Goal: Communication & Community: Answer question/provide support

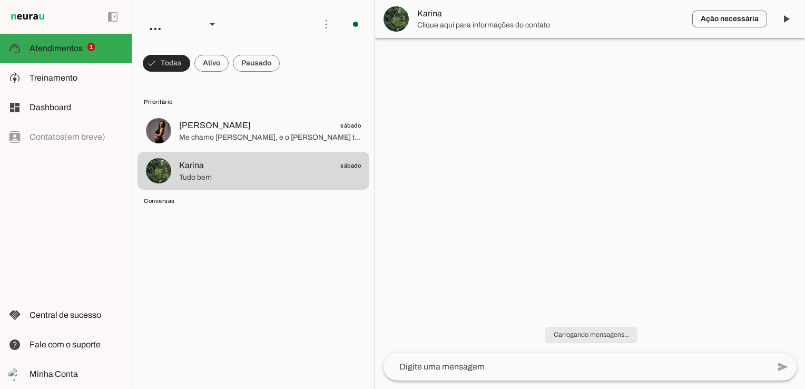
click at [160, 62] on span at bounding box center [166, 63] width 47 height 25
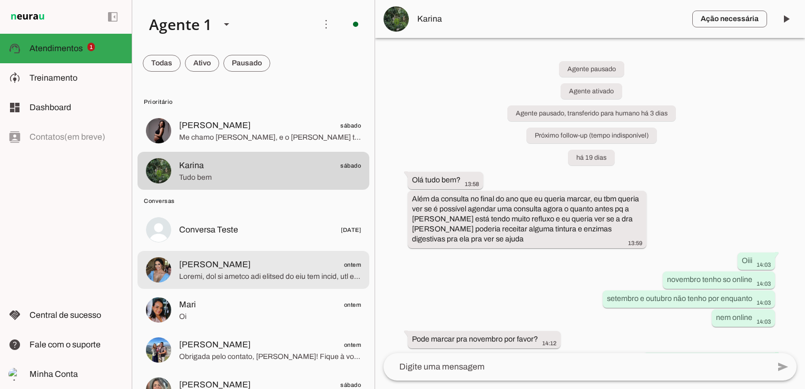
click at [265, 274] on span at bounding box center [270, 276] width 182 height 11
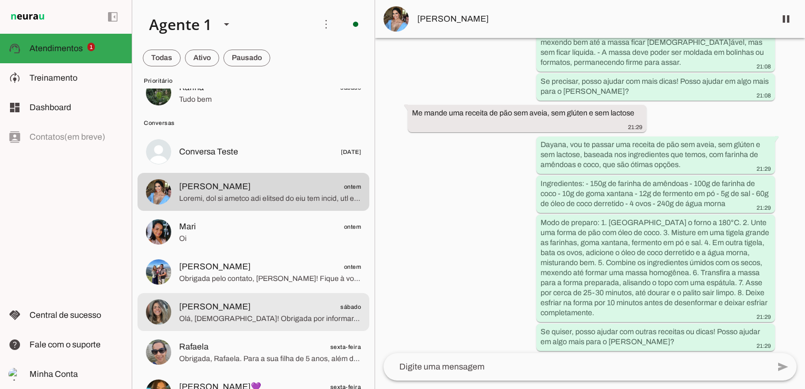
scroll to position [105, 0]
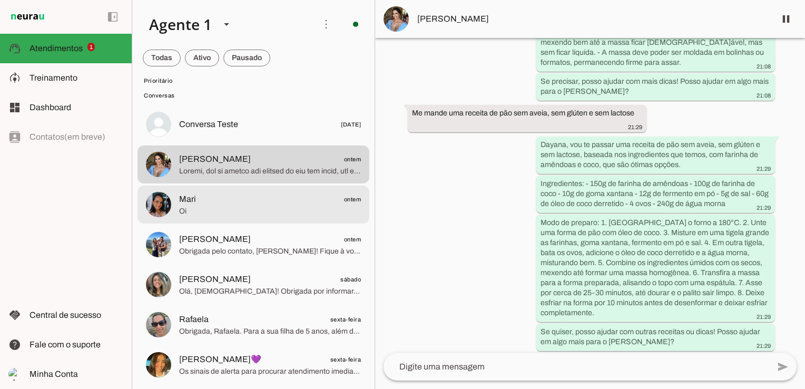
click at [210, 202] on span "Mari ontem" at bounding box center [270, 199] width 182 height 13
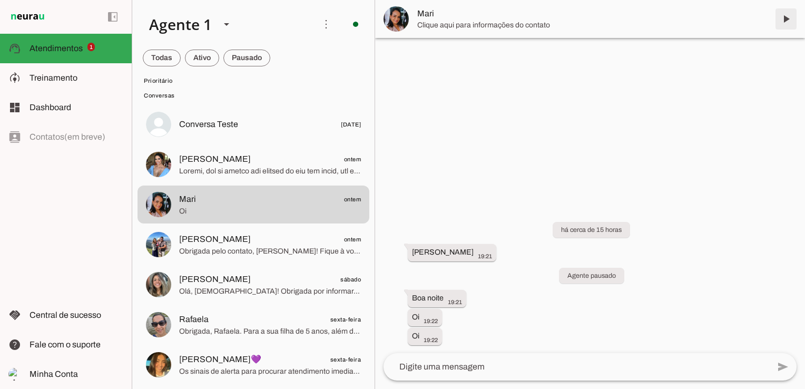
click at [786, 17] on span at bounding box center [785, 18] width 25 height 25
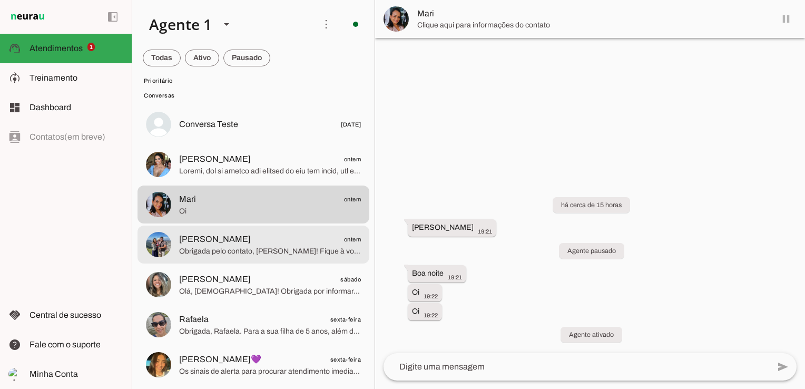
click at [209, 245] on span "[PERSON_NAME]" at bounding box center [215, 239] width 72 height 13
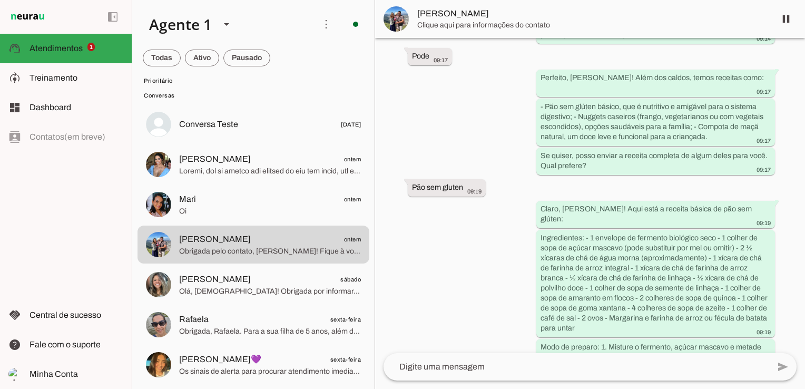
scroll to position [1858, 0]
